Goal: Entertainment & Leisure: Consume media (video, audio)

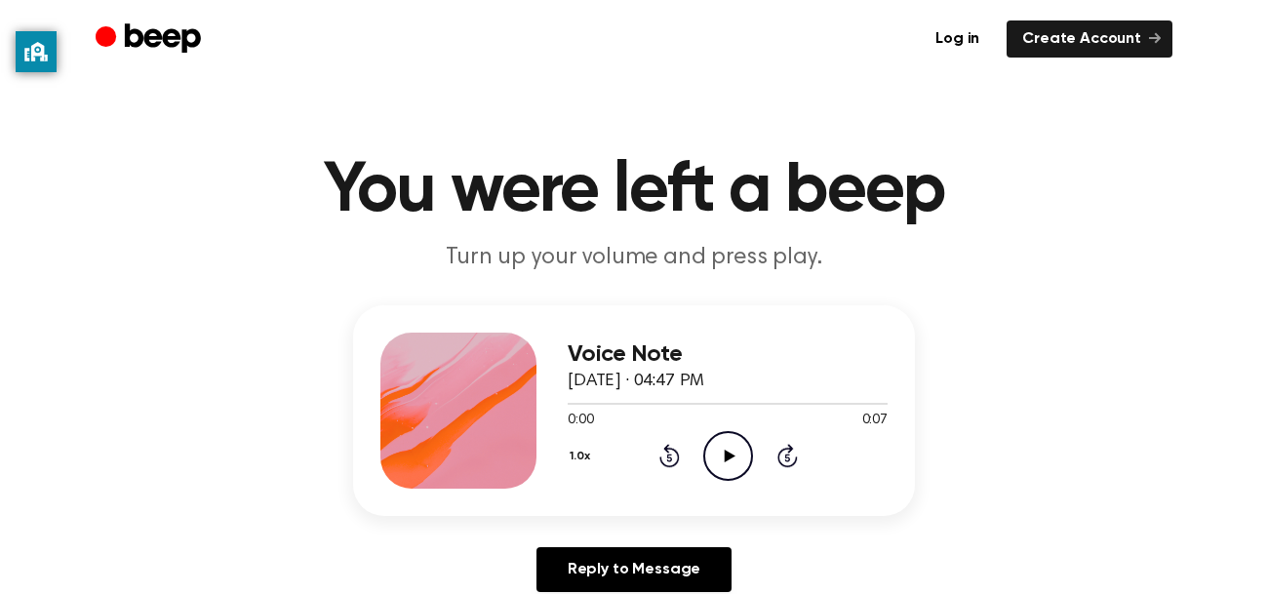
click at [729, 454] on icon at bounding box center [728, 455] width 11 height 13
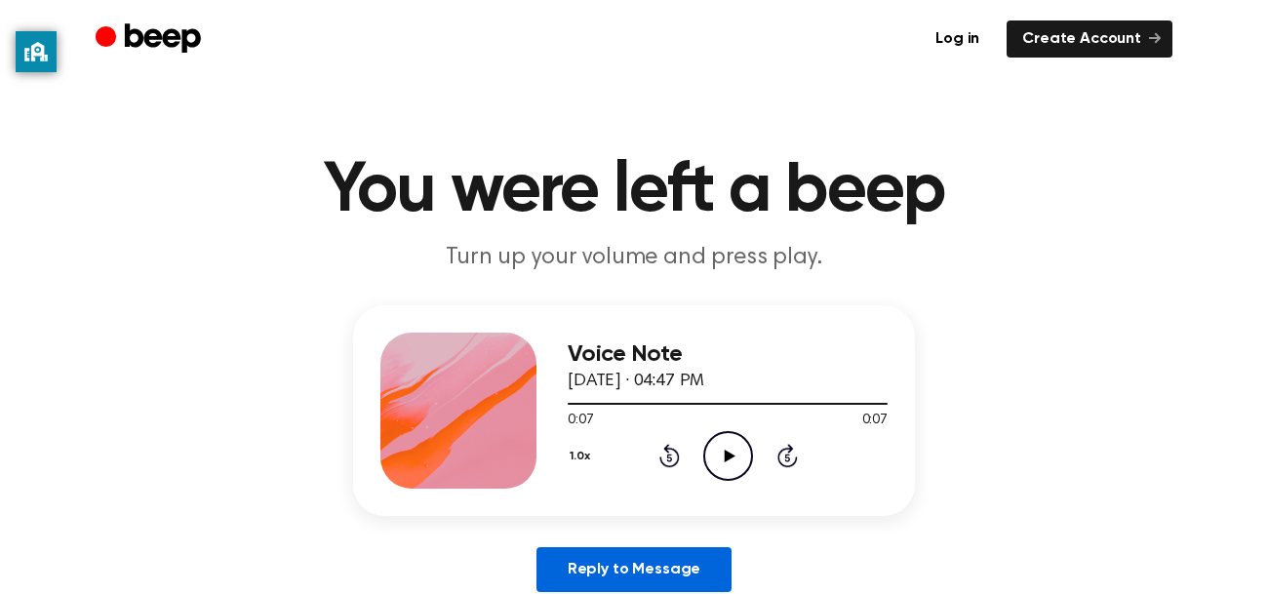
click at [656, 559] on link "Reply to Message" at bounding box center [633, 569] width 195 height 45
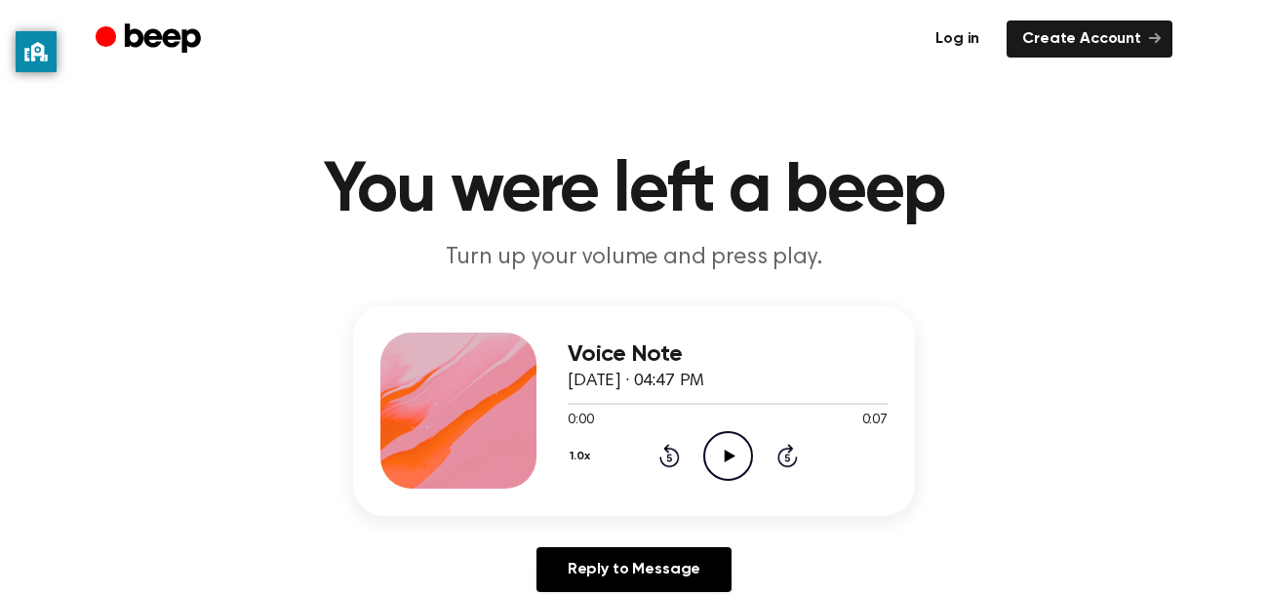
click at [961, 36] on link "Log in" at bounding box center [956, 38] width 75 height 37
click at [437, 405] on div at bounding box center [458, 410] width 156 height 156
click at [932, 362] on div "Voice Note August 23, 2023 · 04:47 PM 0:00 0:07 Your browser does not support t…" at bounding box center [633, 456] width 1221 height 302
click at [830, 350] on h3 "Voice Note" at bounding box center [727, 354] width 320 height 26
click at [743, 263] on p "Turn up your volume and press play." at bounding box center [633, 258] width 749 height 32
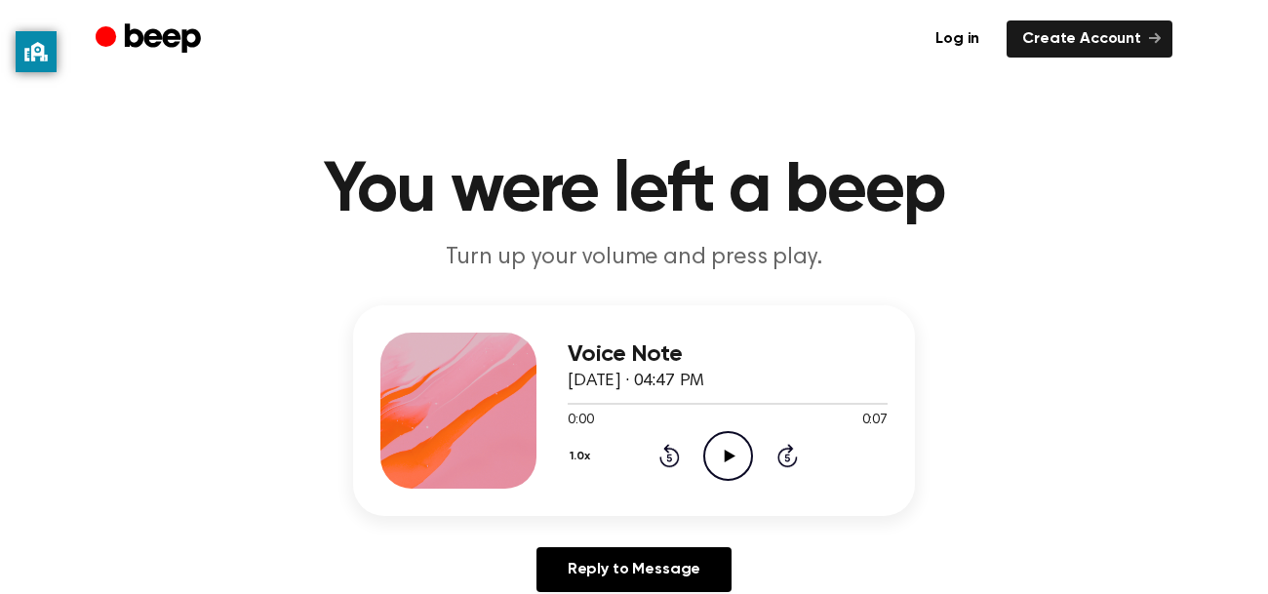
click at [673, 254] on p "Turn up your volume and press play." at bounding box center [633, 258] width 749 height 32
click at [724, 441] on icon "Play Audio" at bounding box center [728, 456] width 50 height 50
click at [735, 462] on icon "Play Audio" at bounding box center [728, 456] width 50 height 50
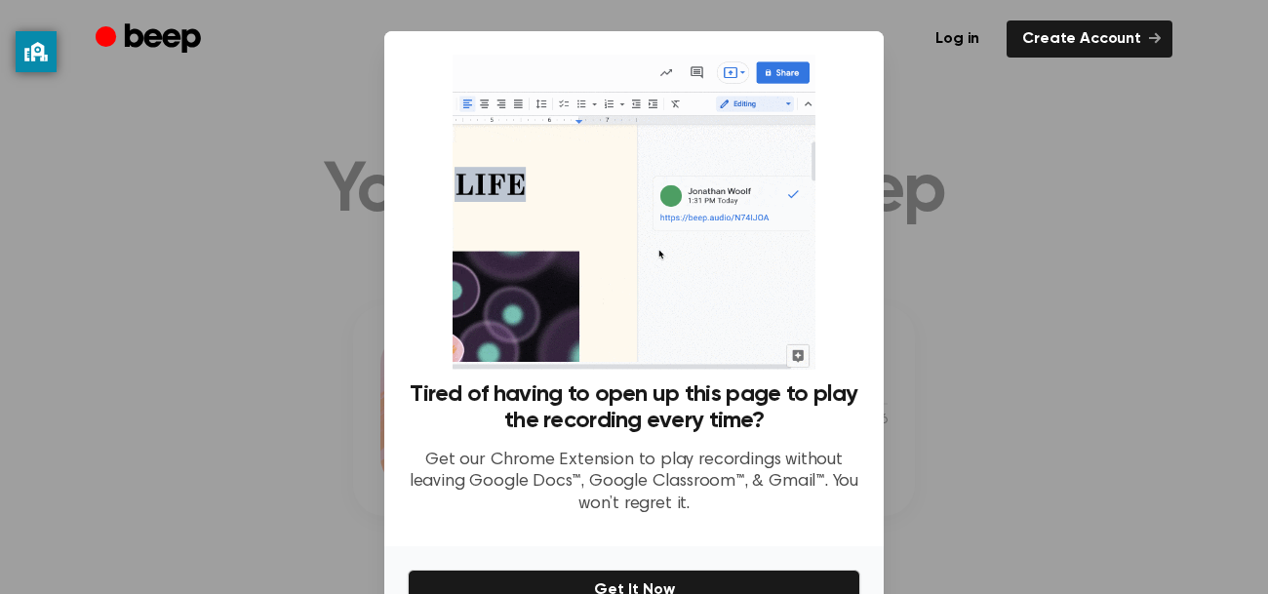
click at [980, 137] on div at bounding box center [634, 297] width 1268 height 594
click at [1107, 406] on div at bounding box center [634, 297] width 1268 height 594
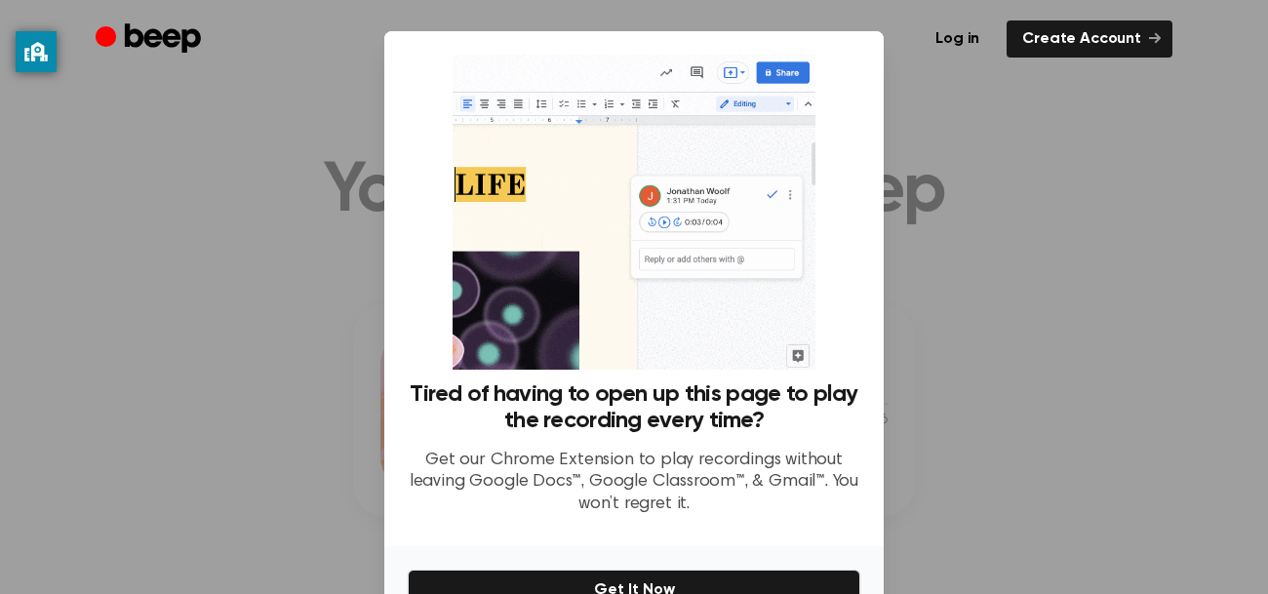
click at [961, 266] on div at bounding box center [634, 297] width 1268 height 594
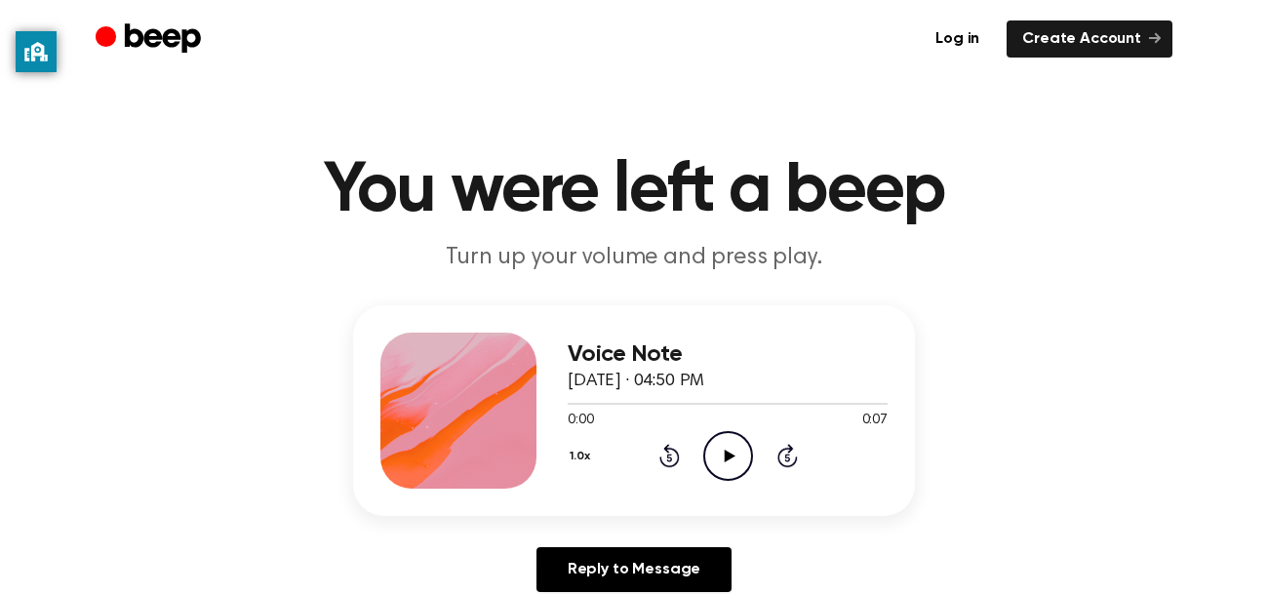
click at [735, 443] on icon "Play Audio" at bounding box center [728, 456] width 50 height 50
click at [720, 437] on icon "Play Audio" at bounding box center [728, 456] width 50 height 50
click at [733, 444] on icon "Play Audio" at bounding box center [728, 456] width 50 height 50
click at [730, 471] on icon "Play Audio" at bounding box center [728, 456] width 50 height 50
click at [729, 435] on icon "Play Audio" at bounding box center [728, 456] width 50 height 50
